Goal: Navigation & Orientation: Find specific page/section

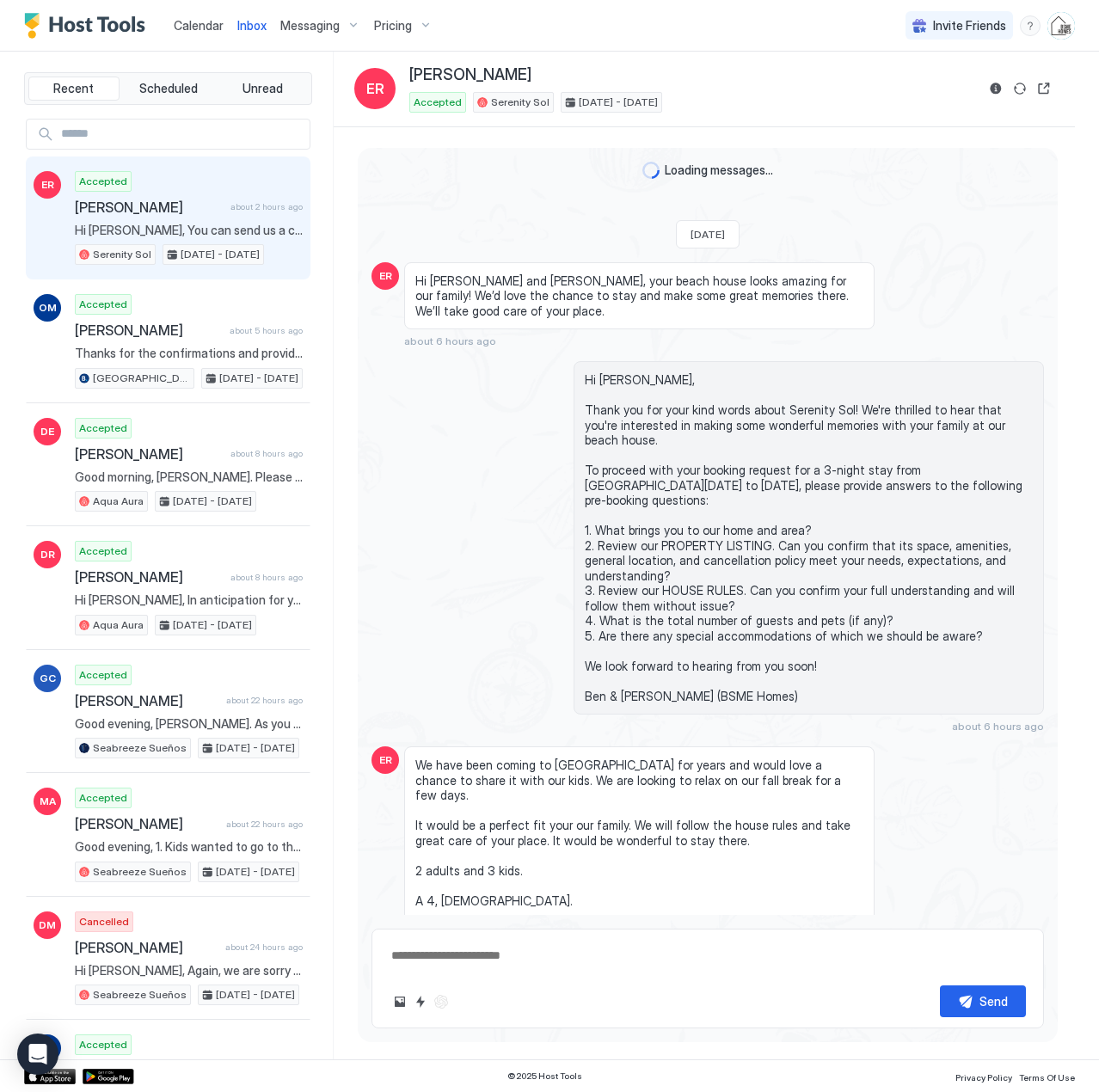
scroll to position [1673, 0]
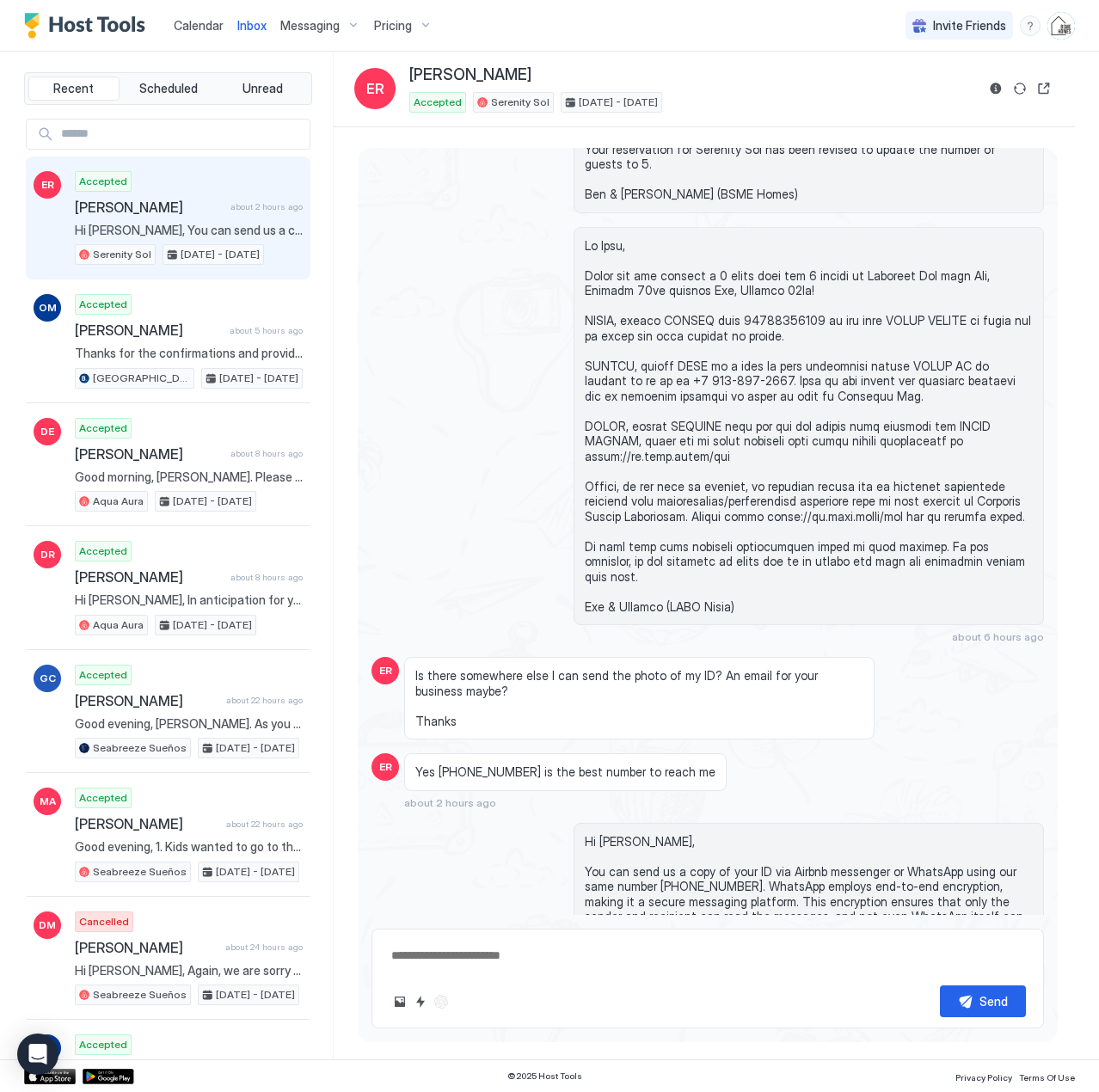
click at [195, 28] on span "Calendar" at bounding box center [198, 25] width 50 height 14
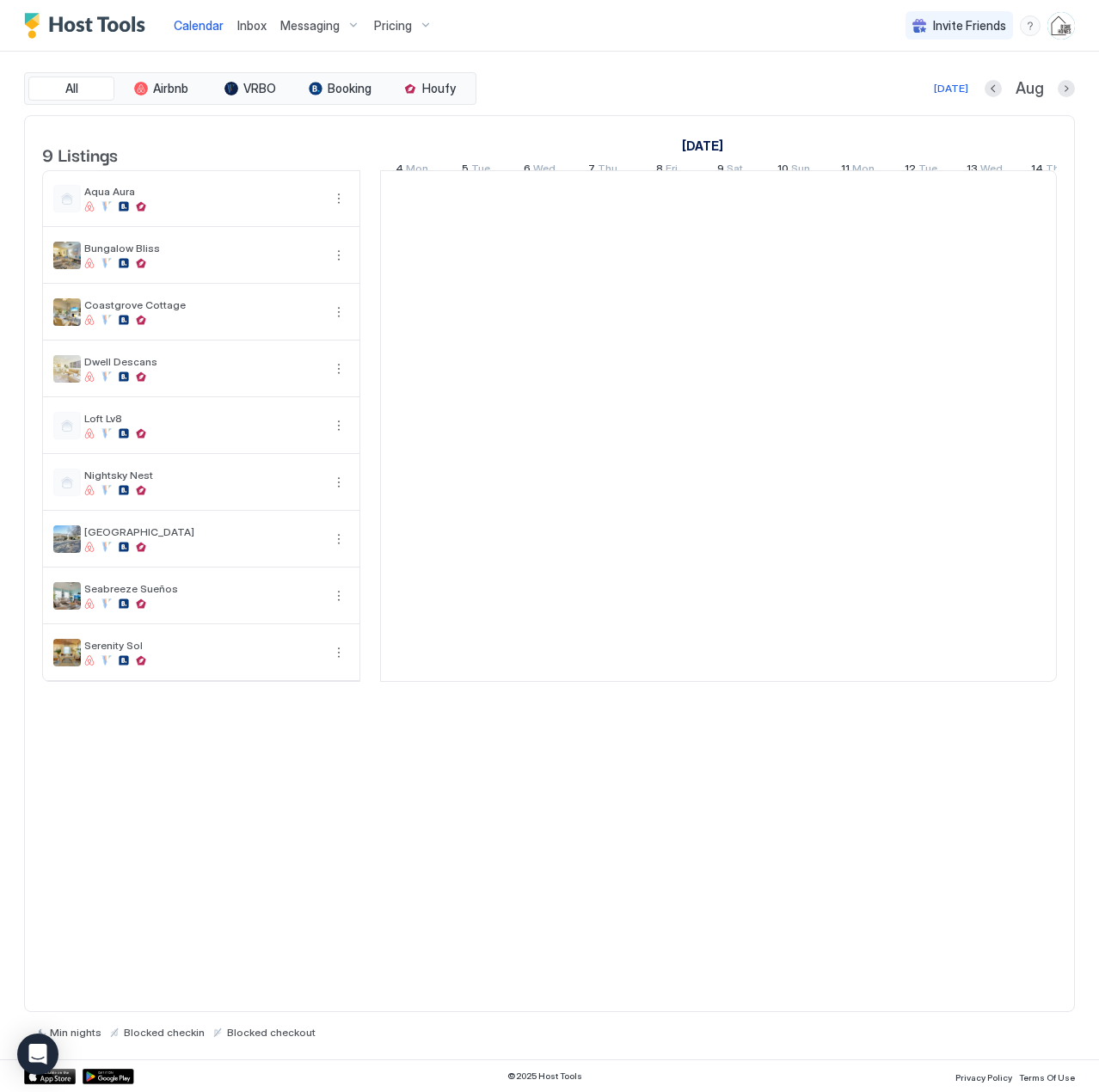
scroll to position [0, 956]
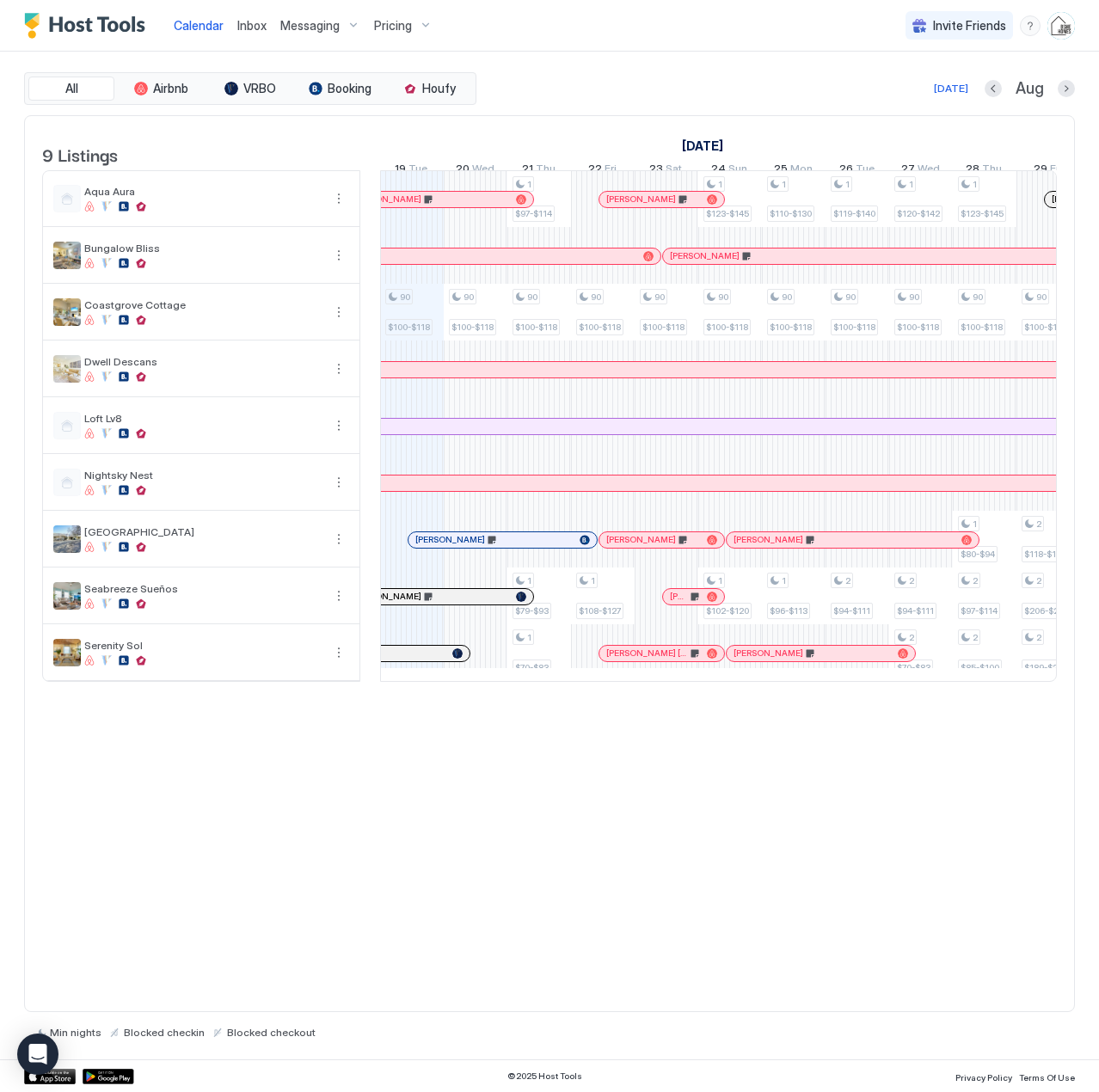
click at [257, 27] on span "Inbox" at bounding box center [251, 25] width 29 height 14
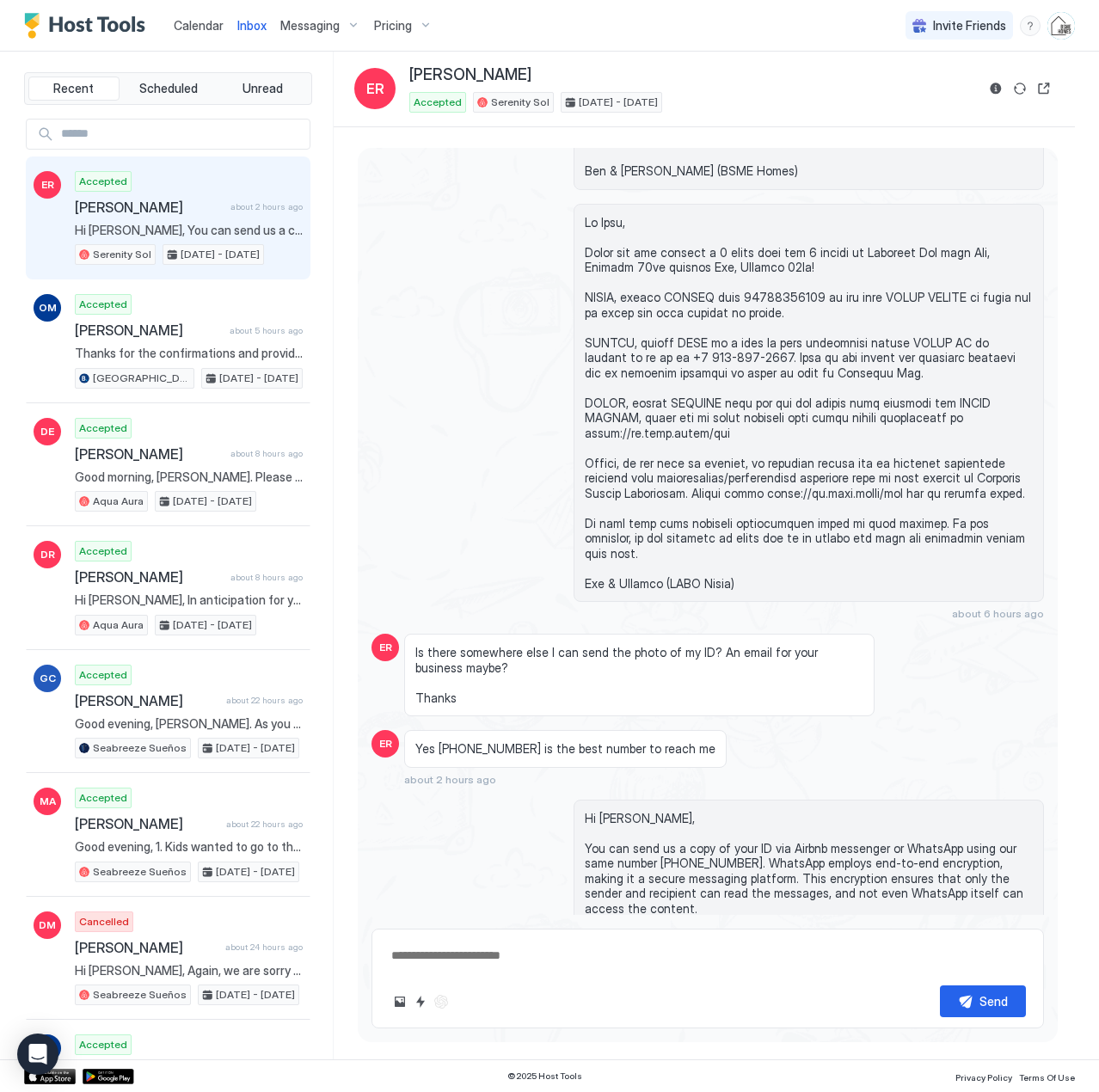
scroll to position [1673, 0]
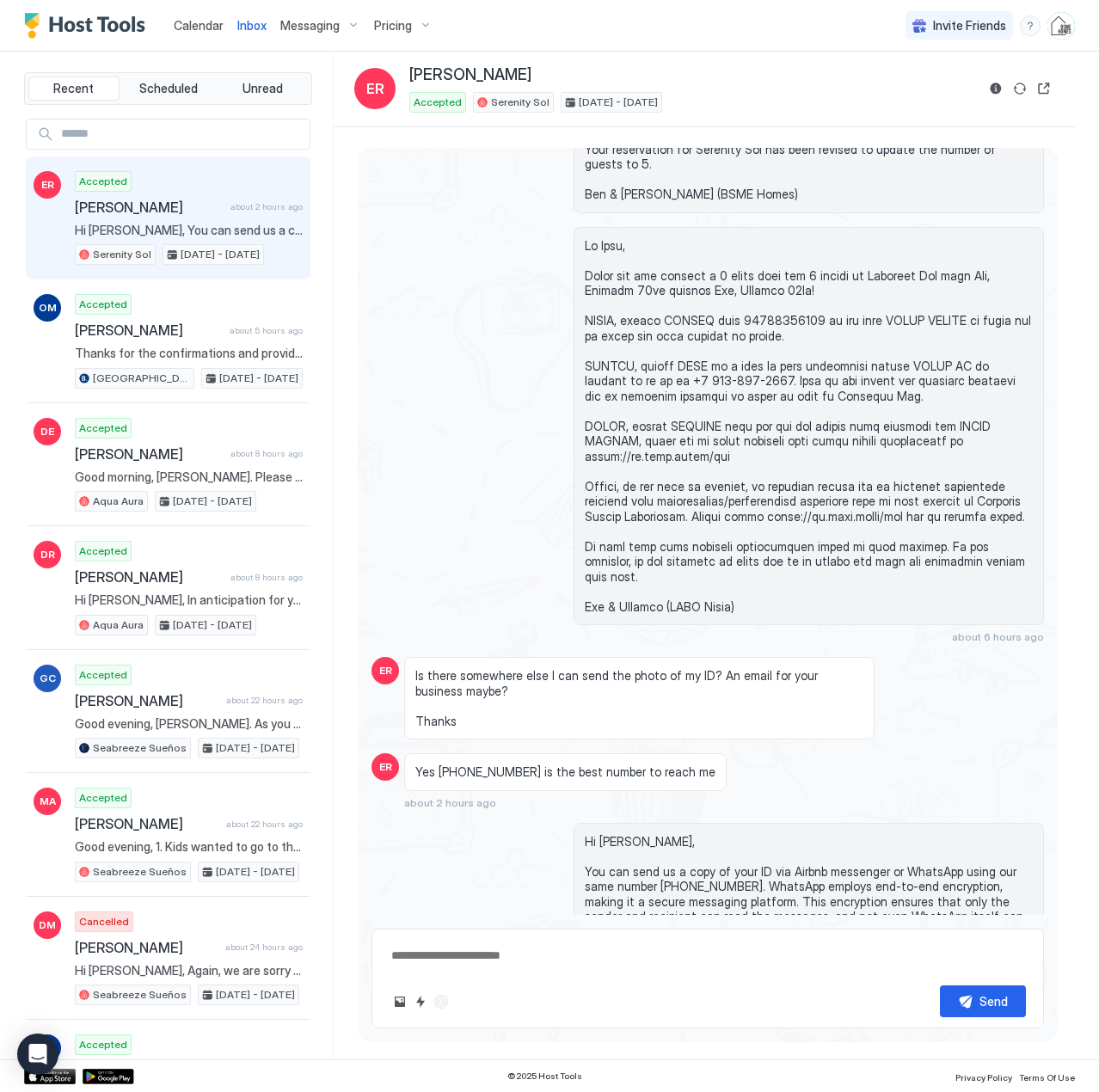
click at [207, 23] on span "Calendar" at bounding box center [198, 25] width 50 height 14
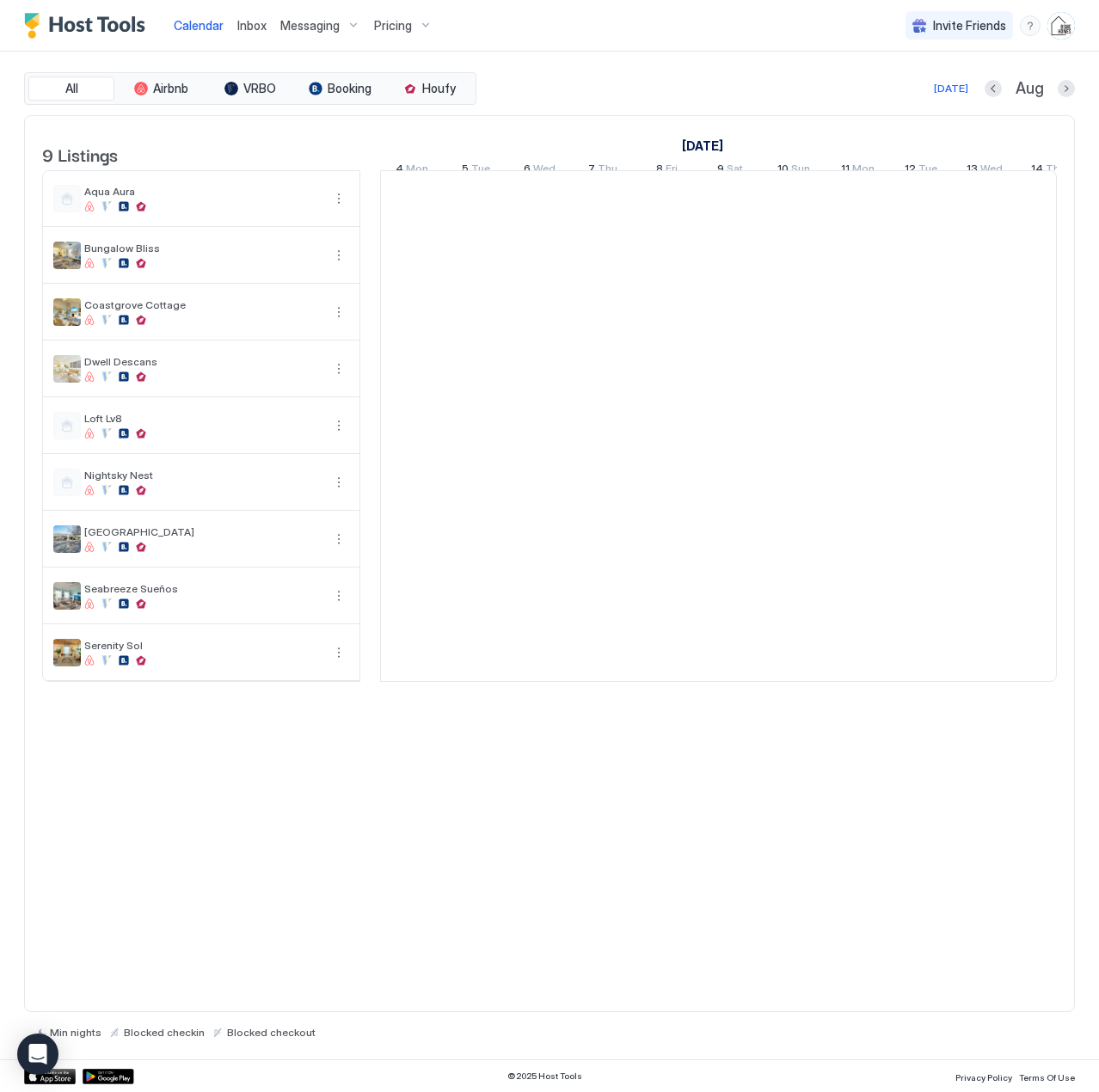
scroll to position [0, 956]
click at [261, 33] on link "Inbox" at bounding box center [251, 25] width 29 height 18
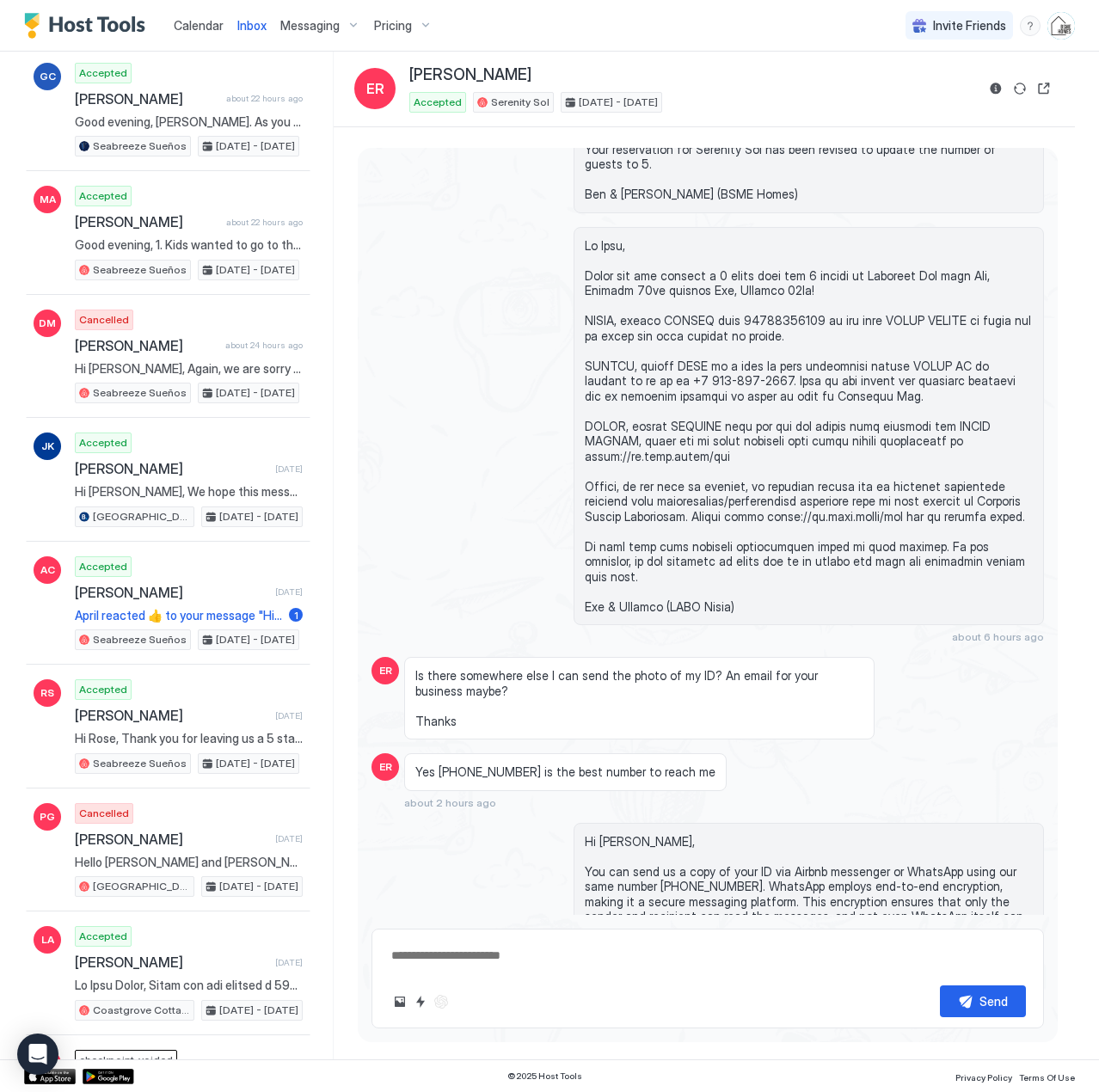
scroll to position [258, 0]
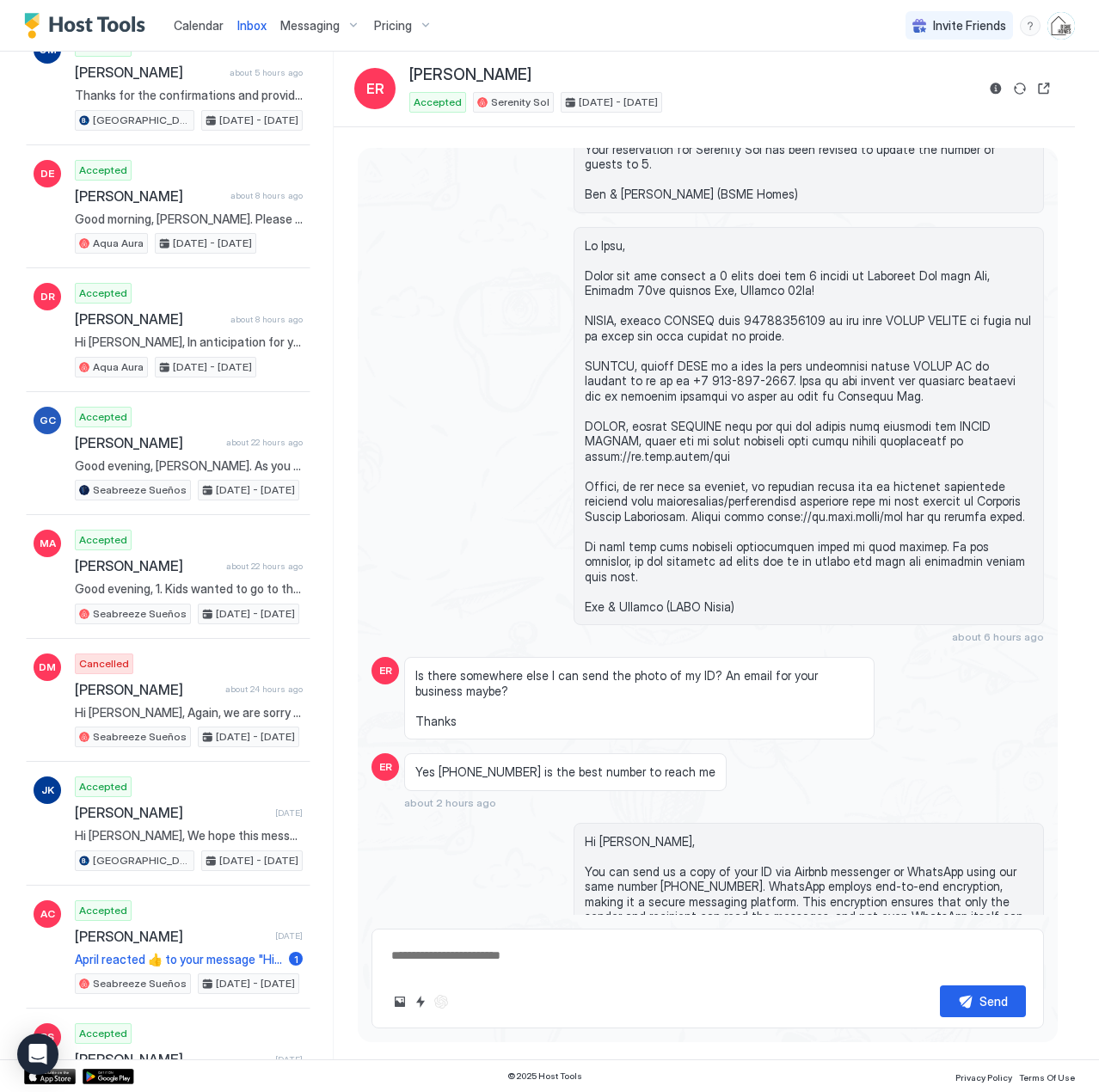
click at [199, 28] on span "Calendar" at bounding box center [198, 25] width 50 height 14
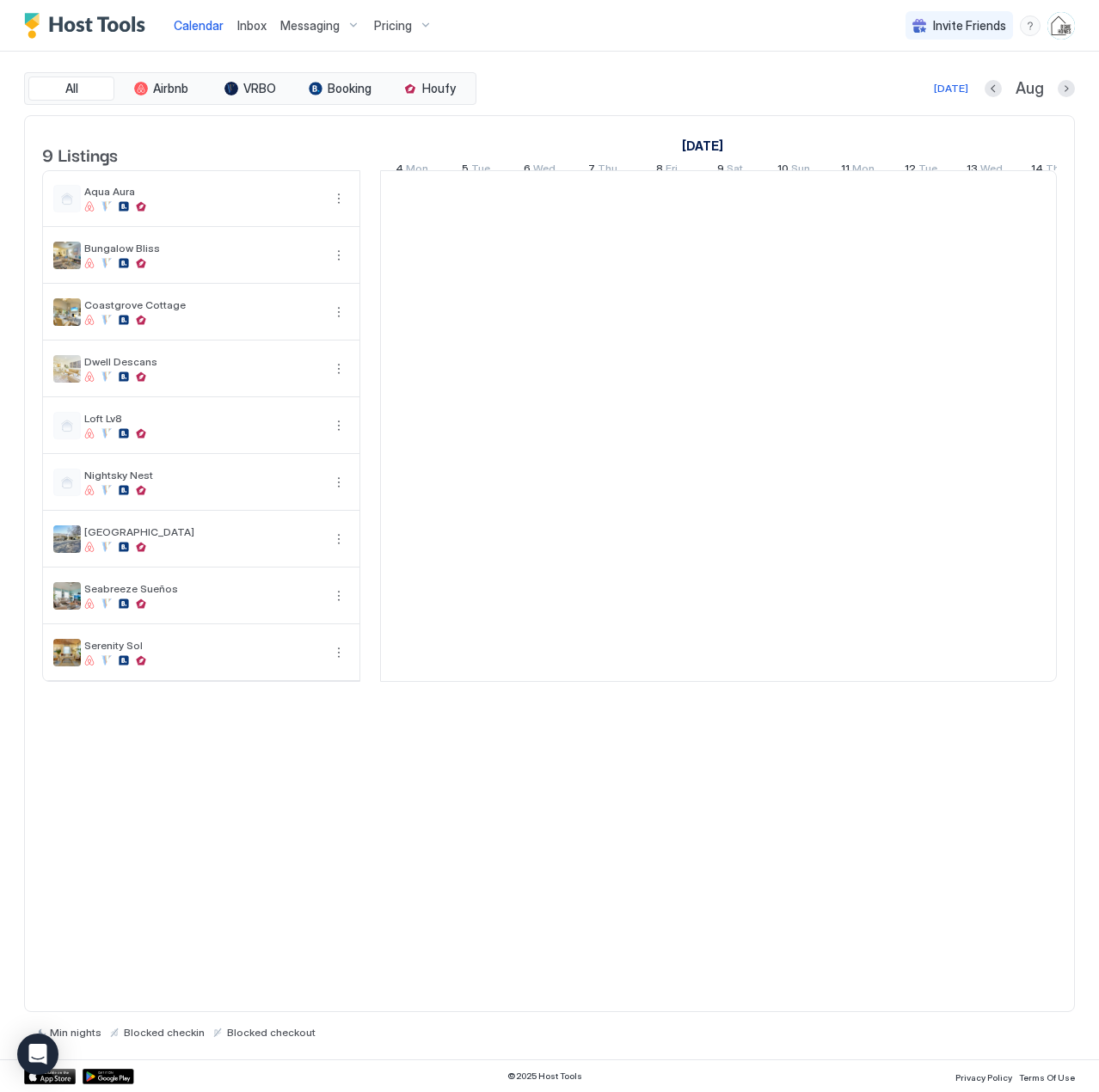
scroll to position [0, 956]
